Goal: Check status: Check status

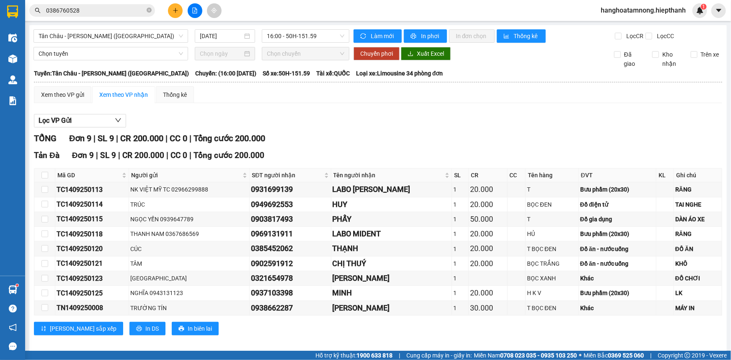
scroll to position [7, 0]
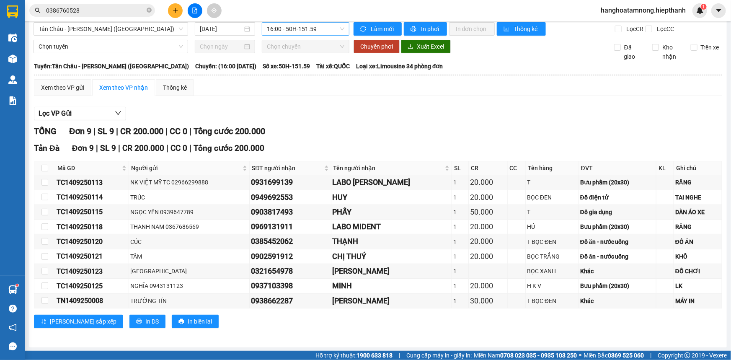
click at [308, 28] on span "16:00 - 50H-151.59" at bounding box center [305, 29] width 77 height 13
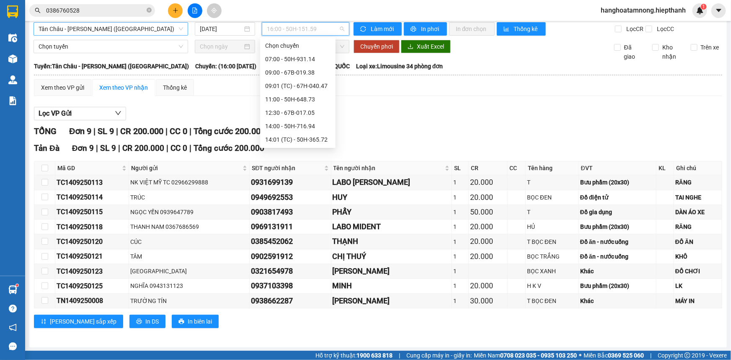
click at [102, 29] on span "Tân Châu - [PERSON_NAME] ([GEOGRAPHIC_DATA])" at bounding box center [111, 29] width 145 height 13
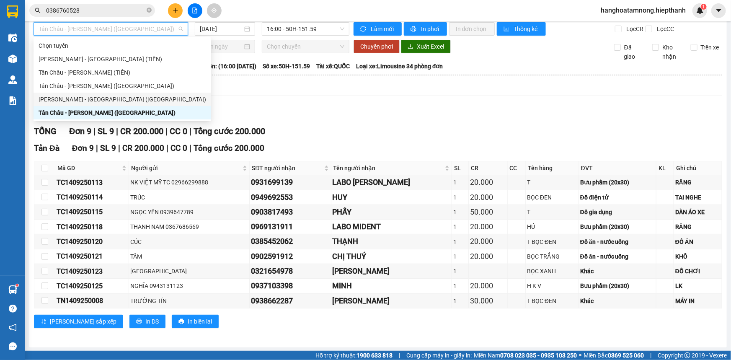
click at [63, 102] on div "[PERSON_NAME] - [GEOGRAPHIC_DATA] ([GEOGRAPHIC_DATA])" at bounding box center [123, 99] width 168 height 9
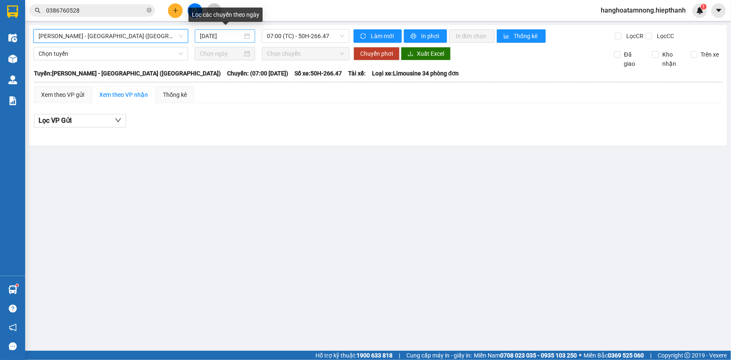
click at [232, 37] on input "[DATE]" at bounding box center [221, 35] width 43 height 9
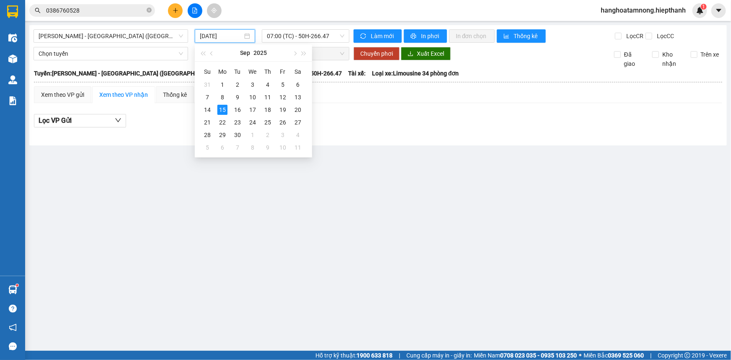
drag, startPoint x: 356, startPoint y: 111, endPoint x: 341, endPoint y: 107, distance: 15.2
click at [356, 111] on div "Lọc VP Gửi" at bounding box center [378, 123] width 688 height 27
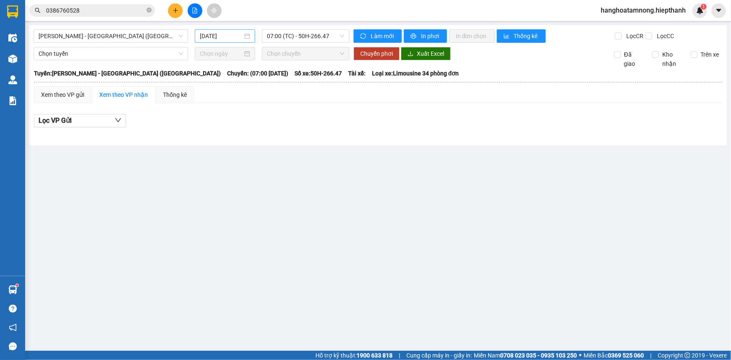
click at [236, 38] on input "[DATE]" at bounding box center [221, 35] width 43 height 9
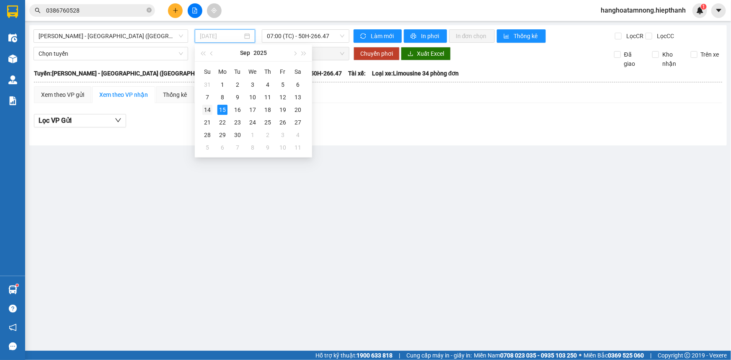
click at [203, 110] on div "14" at bounding box center [207, 110] width 10 height 10
type input "[DATE]"
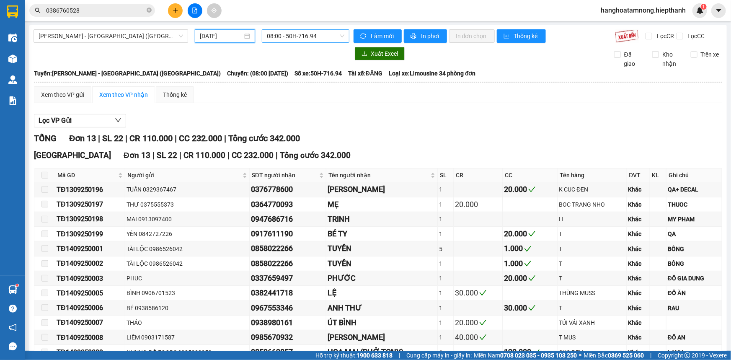
click at [279, 35] on span "08:00 - 50H-716.94" at bounding box center [305, 36] width 77 height 13
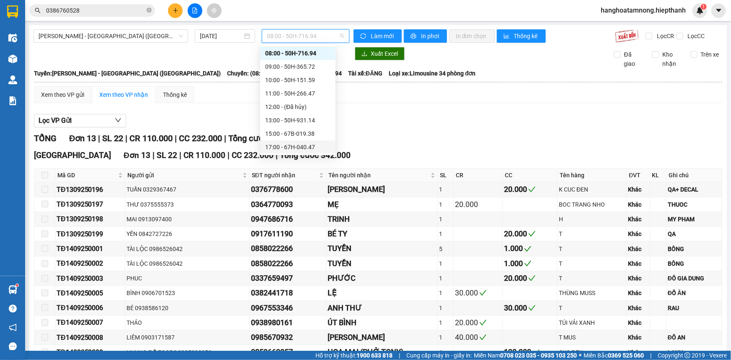
click at [273, 145] on div "17:00 - 67H-040.47" at bounding box center [297, 146] width 65 height 9
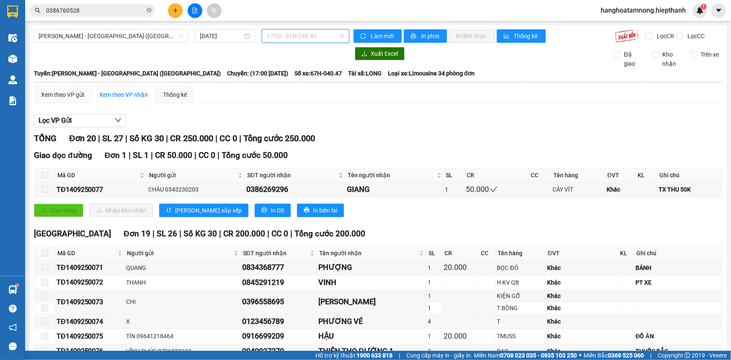
click at [276, 41] on span "17:00 - 67H-040.47" at bounding box center [305, 36] width 77 height 13
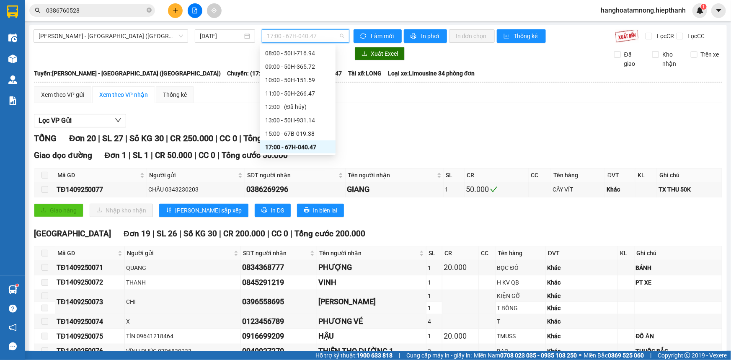
scroll to position [51, 0]
click at [272, 124] on div "17:01 (TC) - 50H-648.73" at bounding box center [297, 122] width 65 height 9
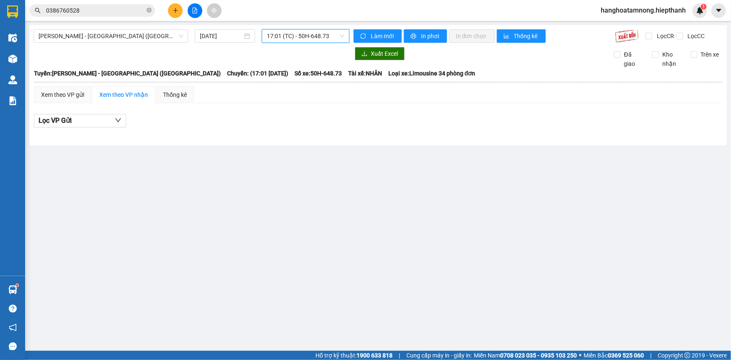
click at [293, 40] on span "17:01 (TC) - 50H-648.73" at bounding box center [305, 36] width 77 height 13
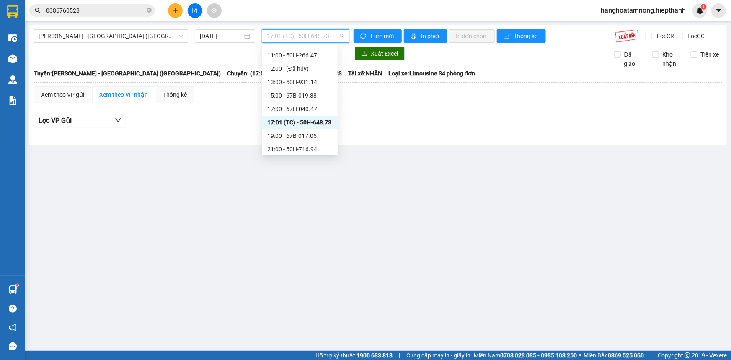
scroll to position [80, 0]
click at [277, 108] on div "19:00 - 67B-017.05" at bounding box center [299, 106] width 65 height 9
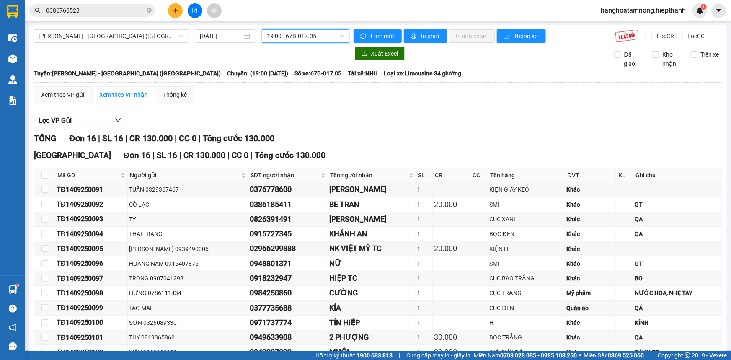
click at [292, 37] on span "19:00 - 67B-017.05" at bounding box center [305, 36] width 77 height 13
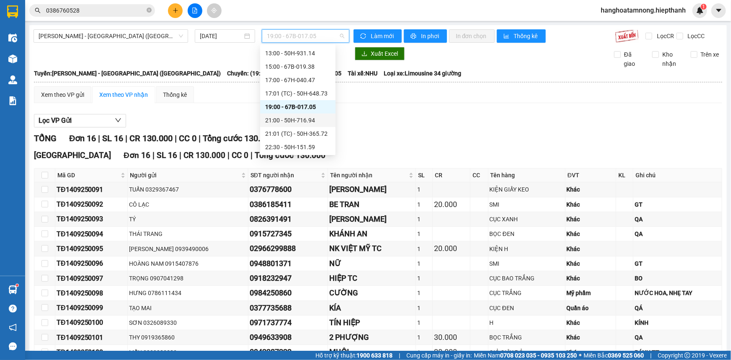
click at [277, 123] on div "21:00 - 50H-716.94" at bounding box center [297, 120] width 65 height 9
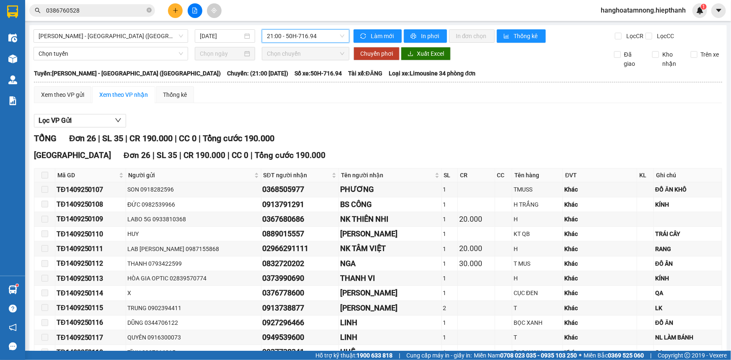
click at [294, 35] on span "21:00 - 50H-716.94" at bounding box center [305, 36] width 77 height 13
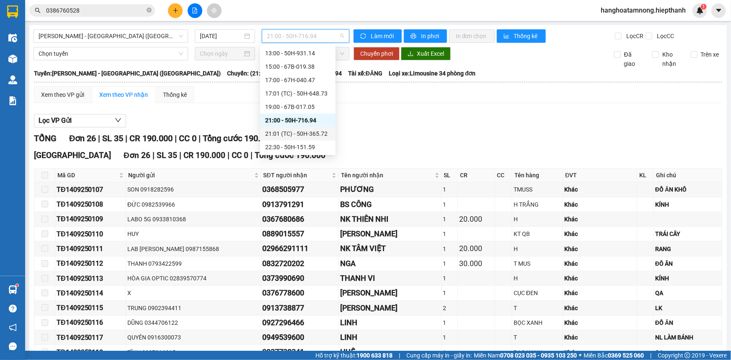
click at [282, 132] on div "21:01 (TC) - 50H-365.72" at bounding box center [297, 133] width 65 height 9
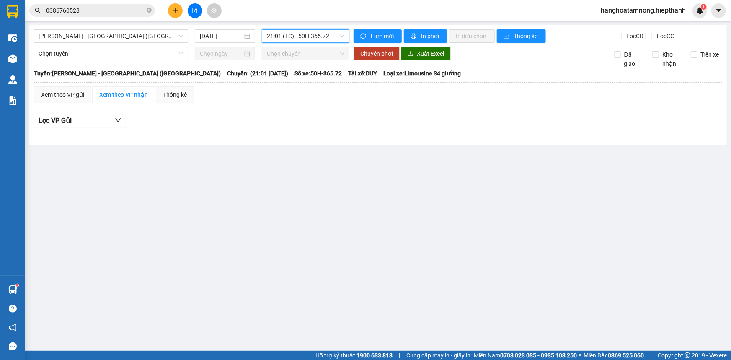
click at [293, 40] on span "21:01 (TC) - 50H-365.72" at bounding box center [305, 36] width 77 height 13
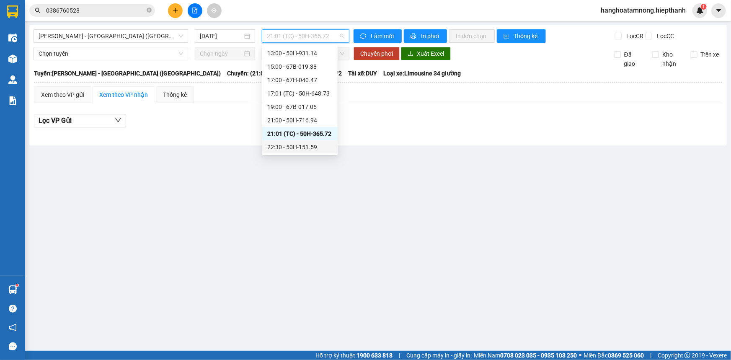
click at [284, 148] on div "22:30 - 50H-151.59" at bounding box center [299, 146] width 65 height 9
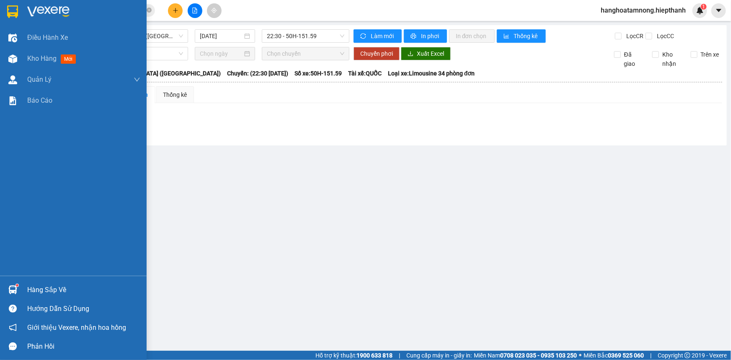
click at [44, 10] on img at bounding box center [48, 11] width 42 height 13
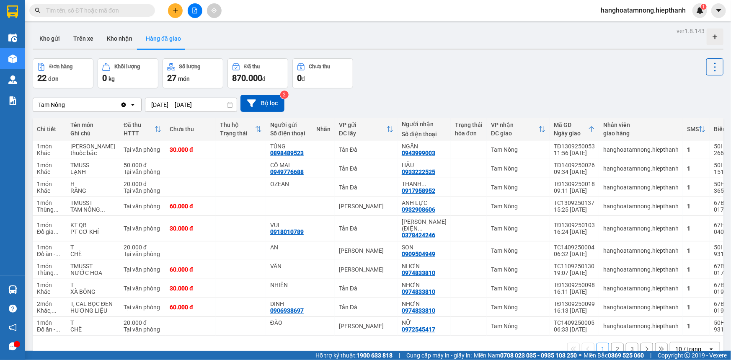
click at [201, 102] on input "13/09/2025 – 15/09/2025" at bounding box center [190, 104] width 91 height 13
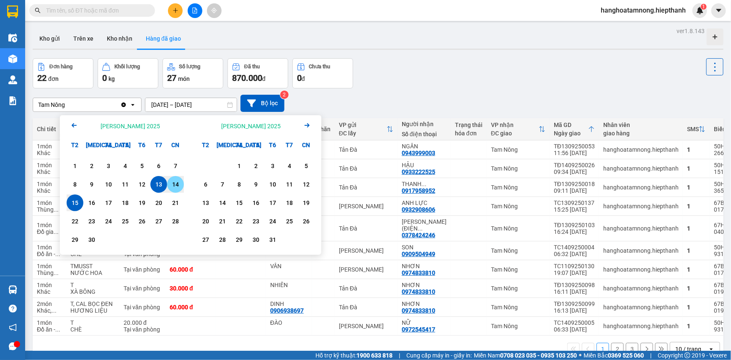
click at [176, 182] on div "14" at bounding box center [176, 184] width 12 height 10
click at [75, 198] on div "15" at bounding box center [75, 203] width 12 height 10
type input "14/09/2025 – 15/09/2025"
